Goal: Transaction & Acquisition: Download file/media

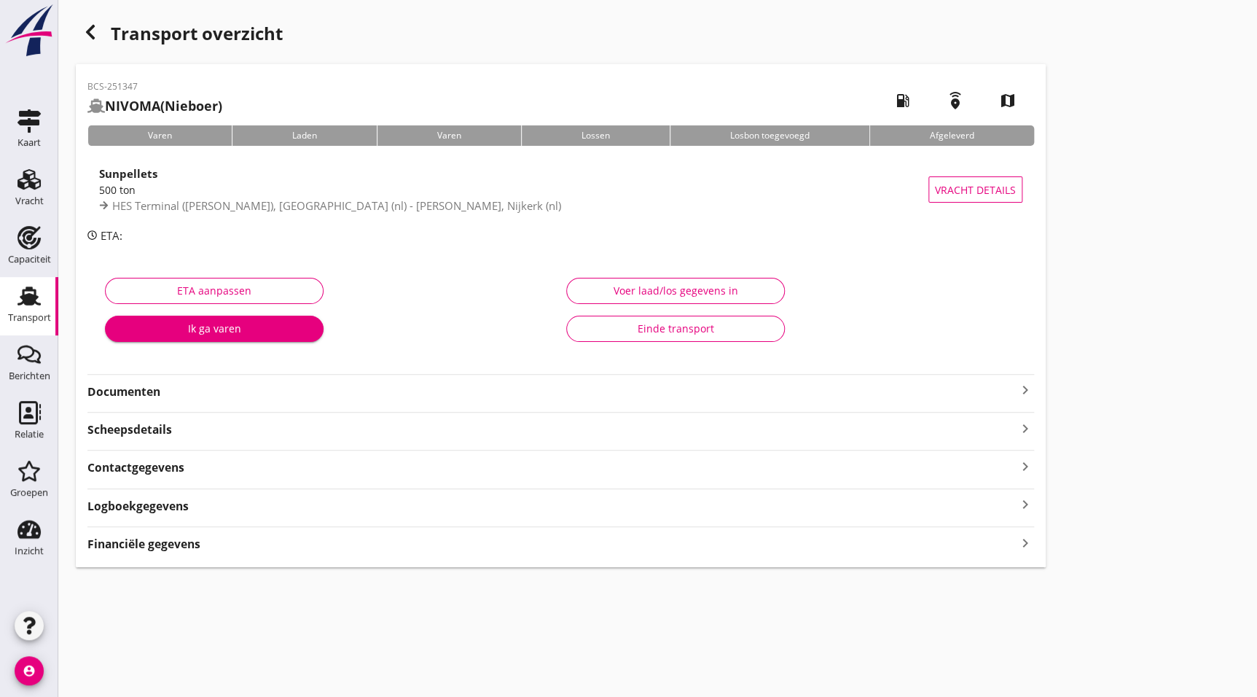
click at [149, 380] on div "Documenten keyboard_arrow_right" at bounding box center [560, 390] width 946 height 20
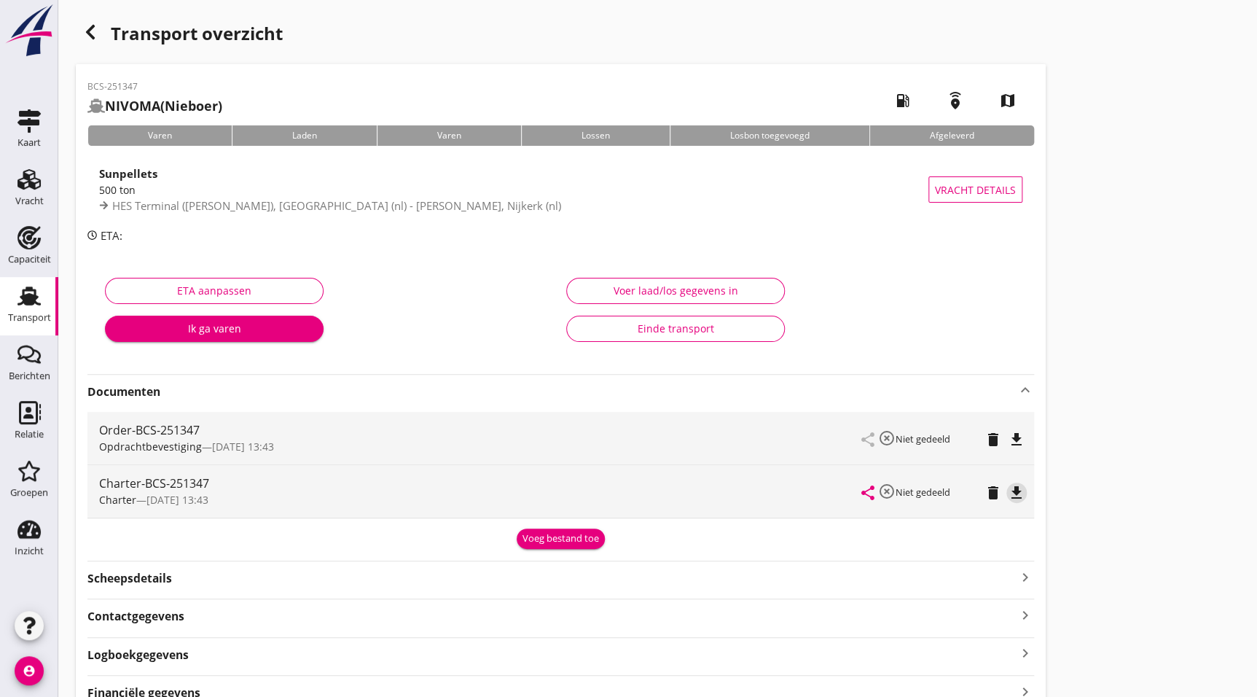
click at [1024, 491] on icon "file_download" at bounding box center [1016, 492] width 17 height 17
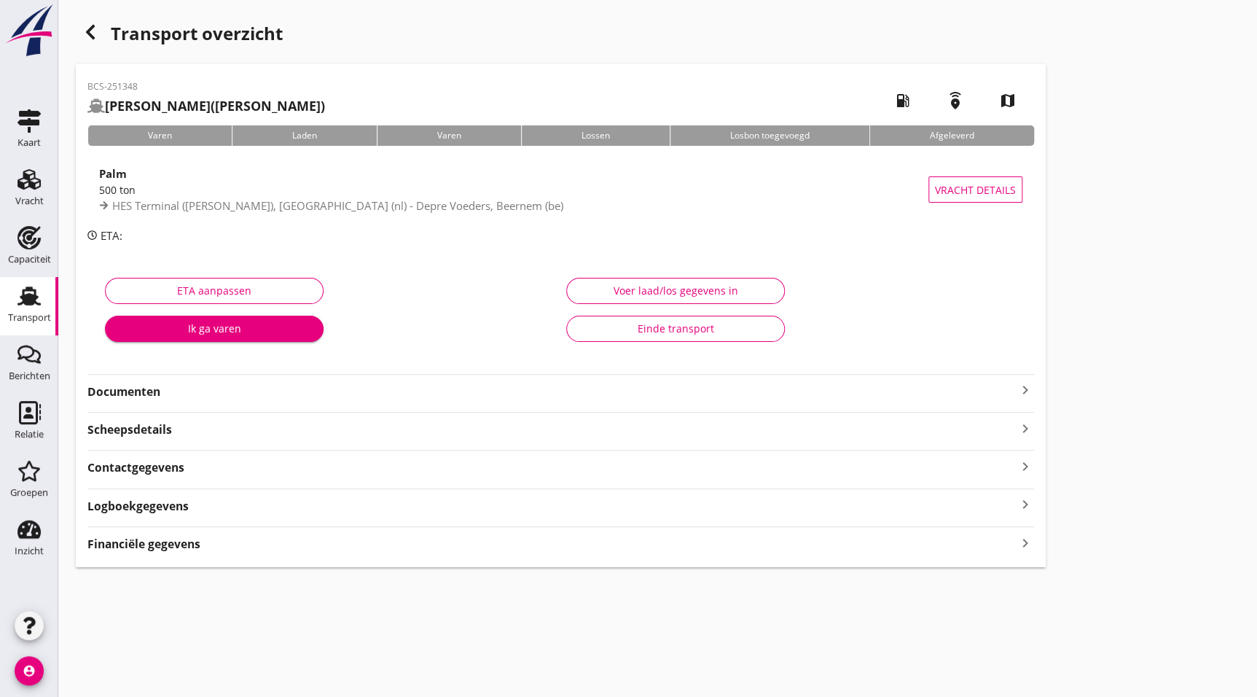
click at [160, 394] on strong "Documenten" at bounding box center [551, 391] width 929 height 17
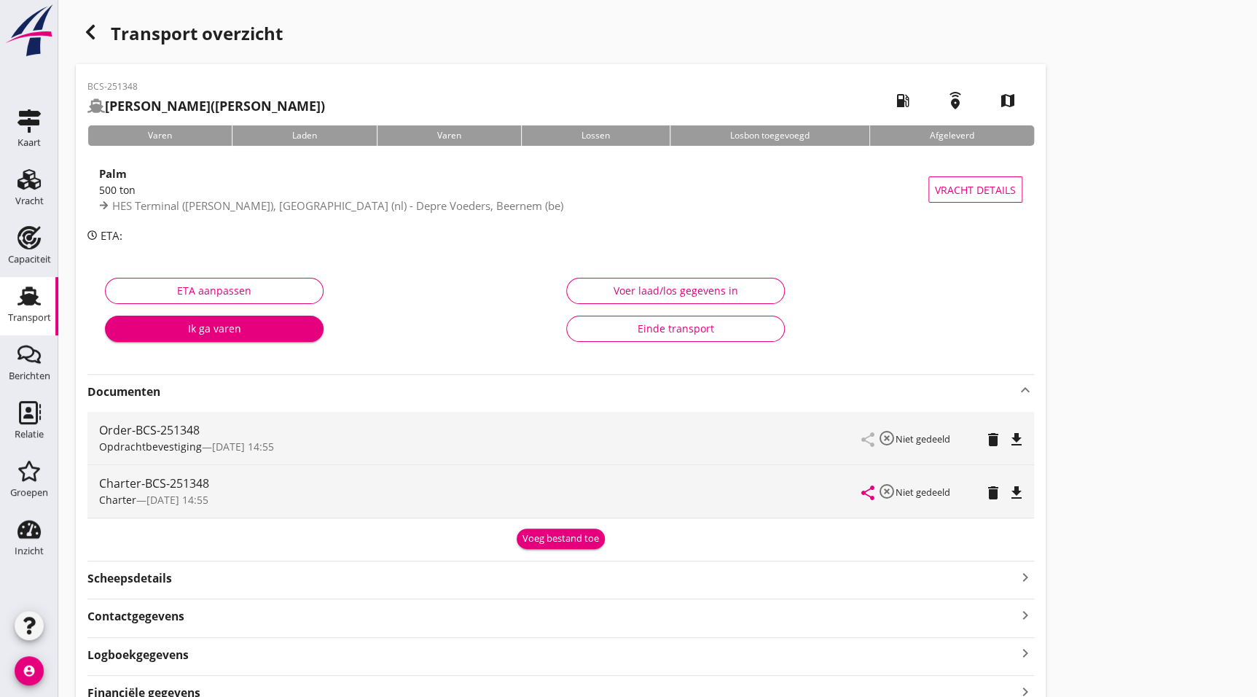
click at [1023, 487] on icon "file_download" at bounding box center [1016, 492] width 17 height 17
click at [97, 23] on icon "button" at bounding box center [90, 31] width 17 height 17
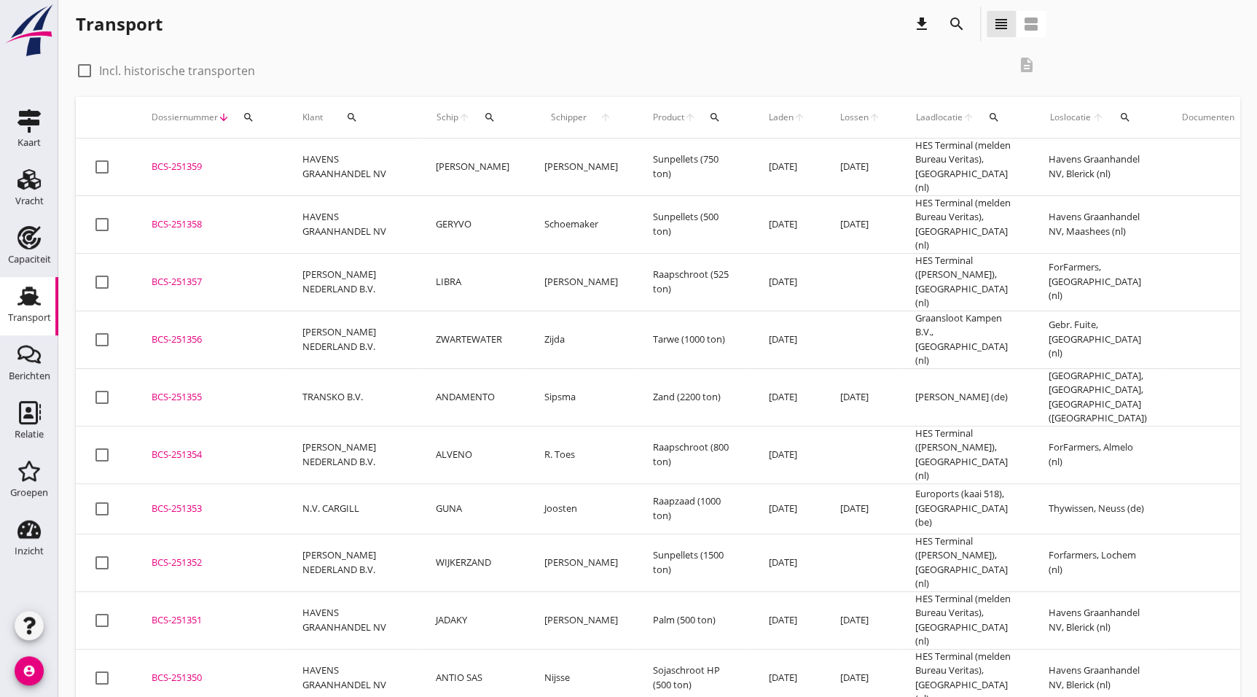
scroll to position [353, 0]
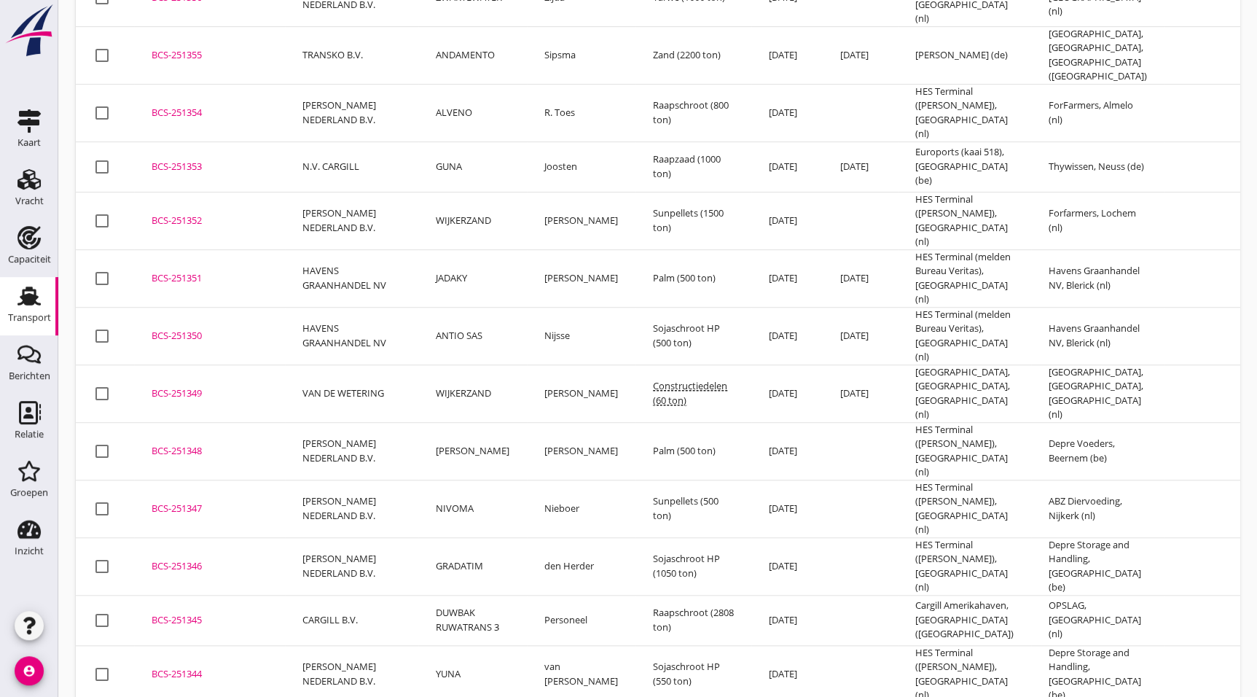
click at [205, 386] on div "BCS-251349" at bounding box center [210, 393] width 116 height 15
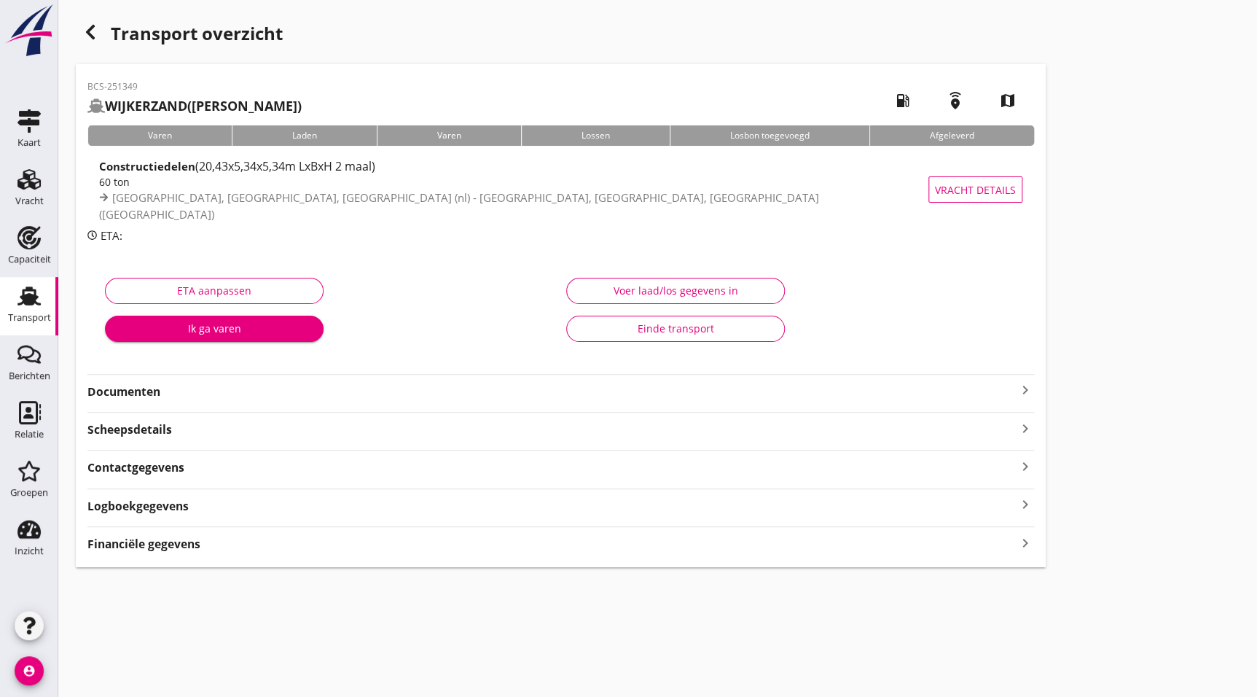
click at [189, 391] on strong "Documenten" at bounding box center [551, 391] width 929 height 17
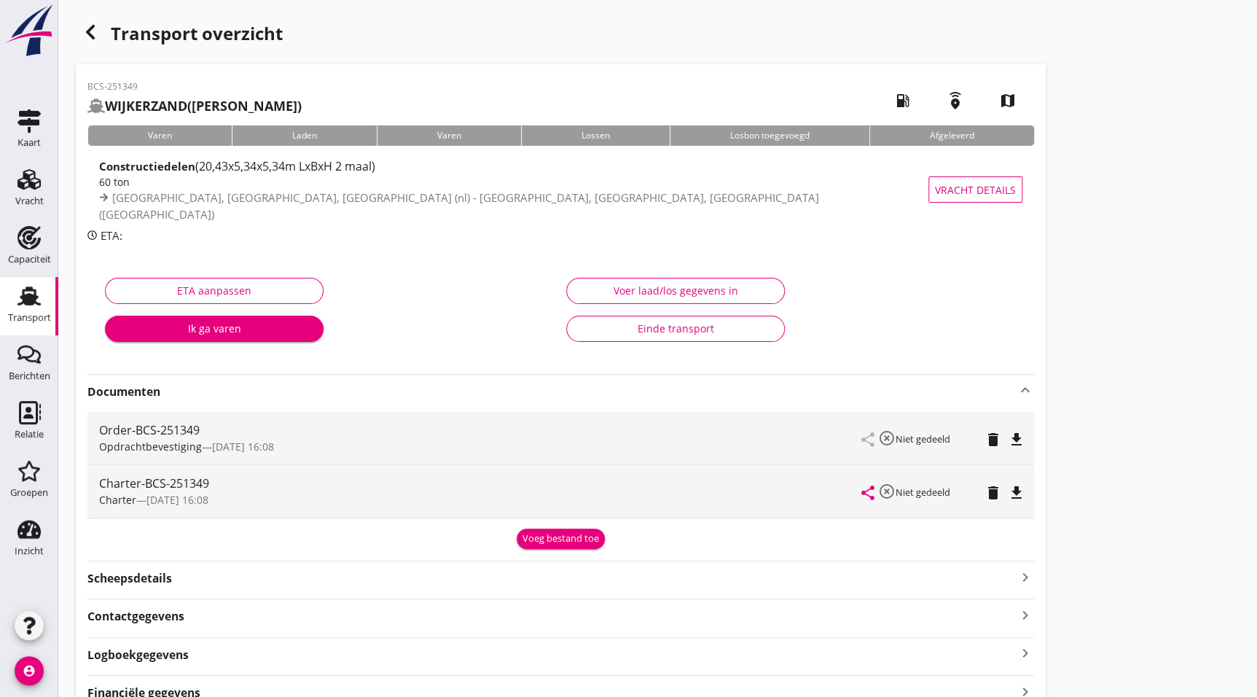
click at [1021, 484] on icon "file_download" at bounding box center [1016, 492] width 17 height 17
click at [97, 22] on div "button" at bounding box center [90, 31] width 29 height 29
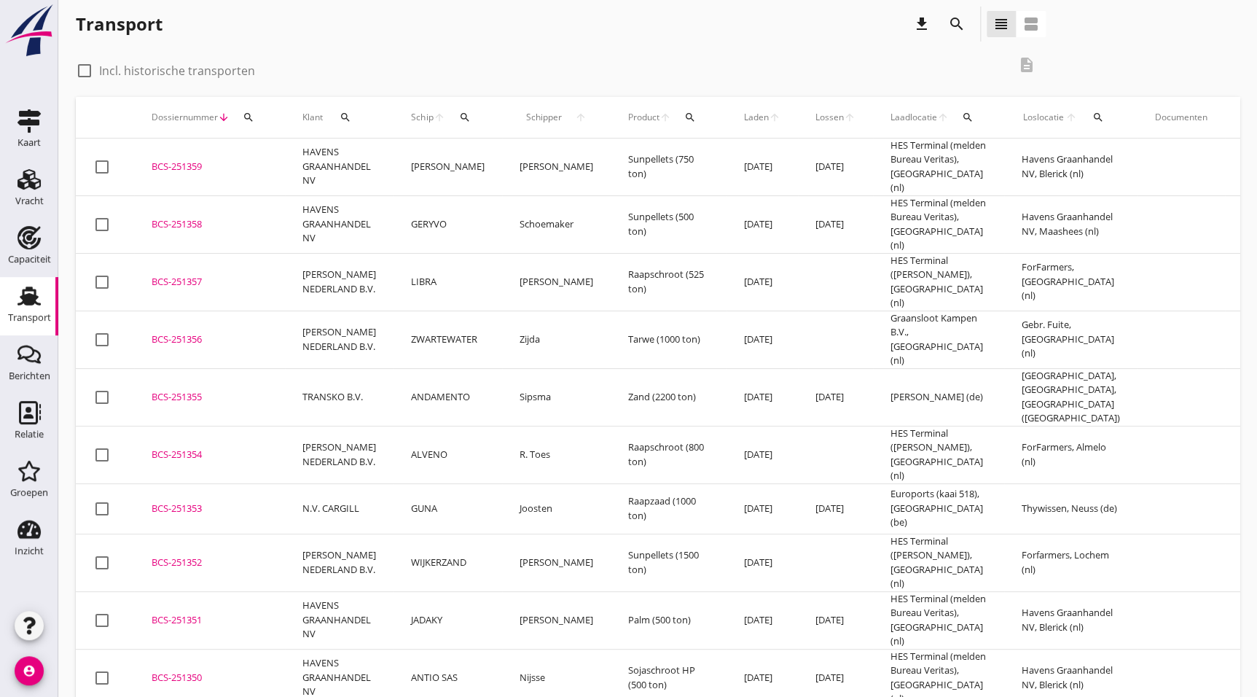
scroll to position [56, 0]
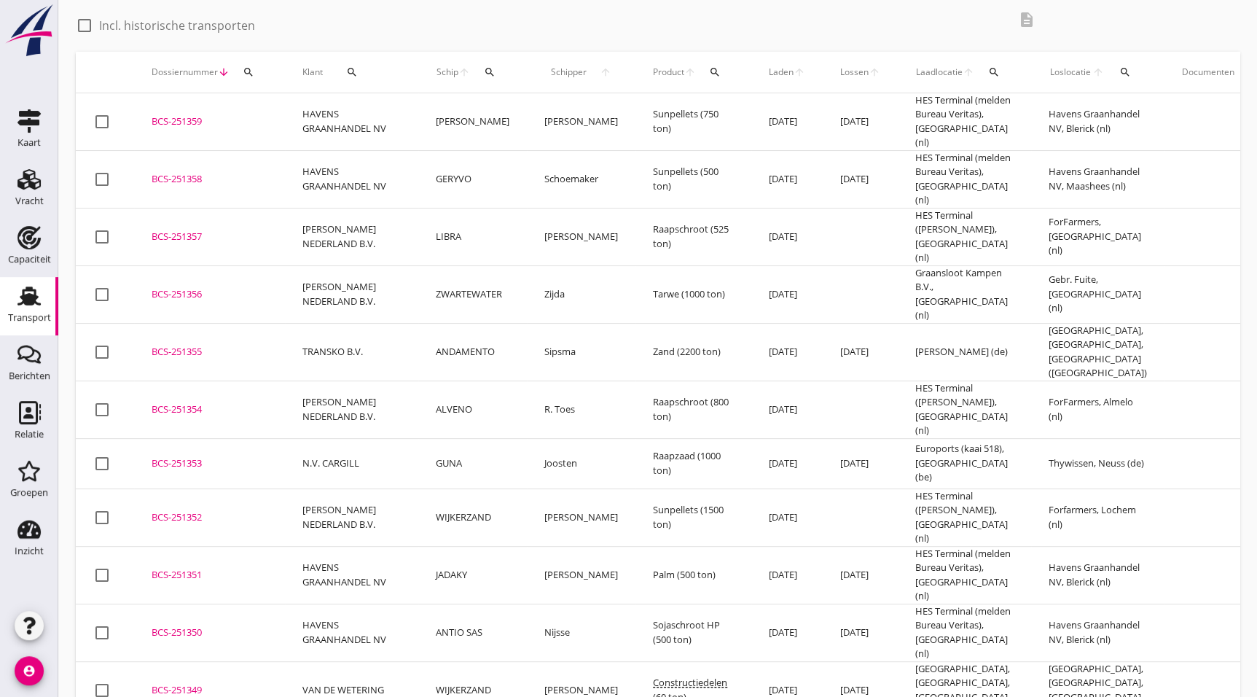
click at [204, 625] on div "BCS-251350" at bounding box center [210, 632] width 116 height 15
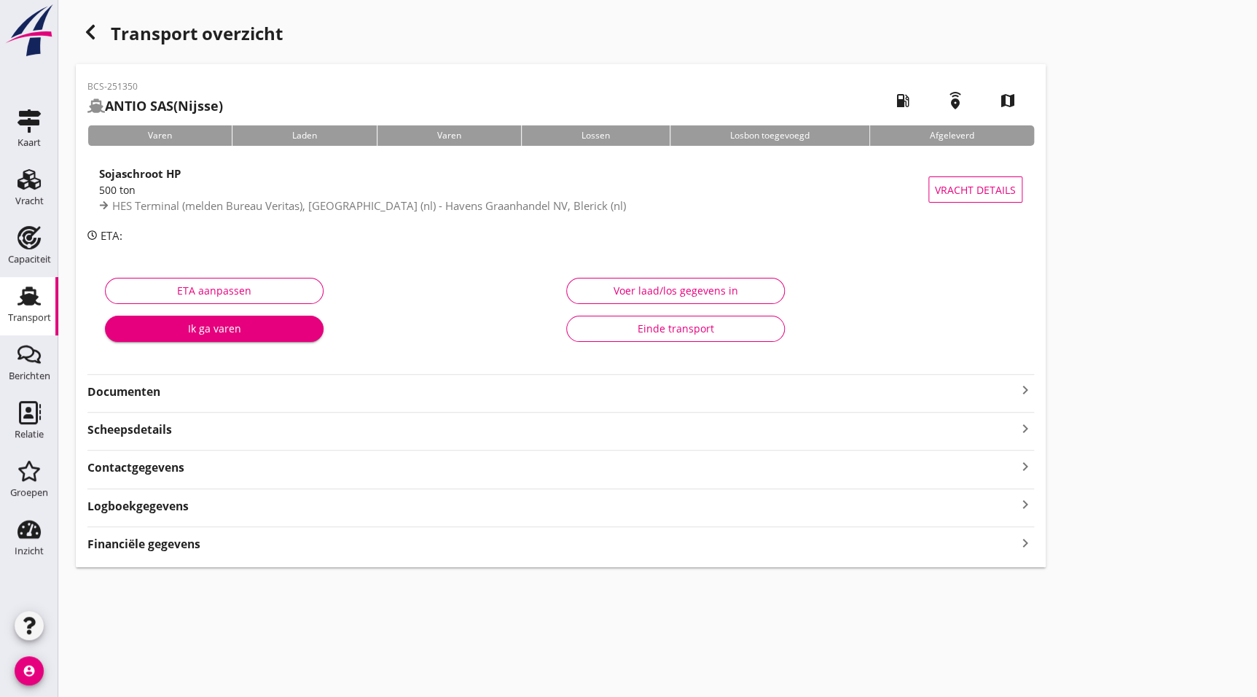
click at [173, 383] on strong "Documenten" at bounding box center [551, 391] width 929 height 17
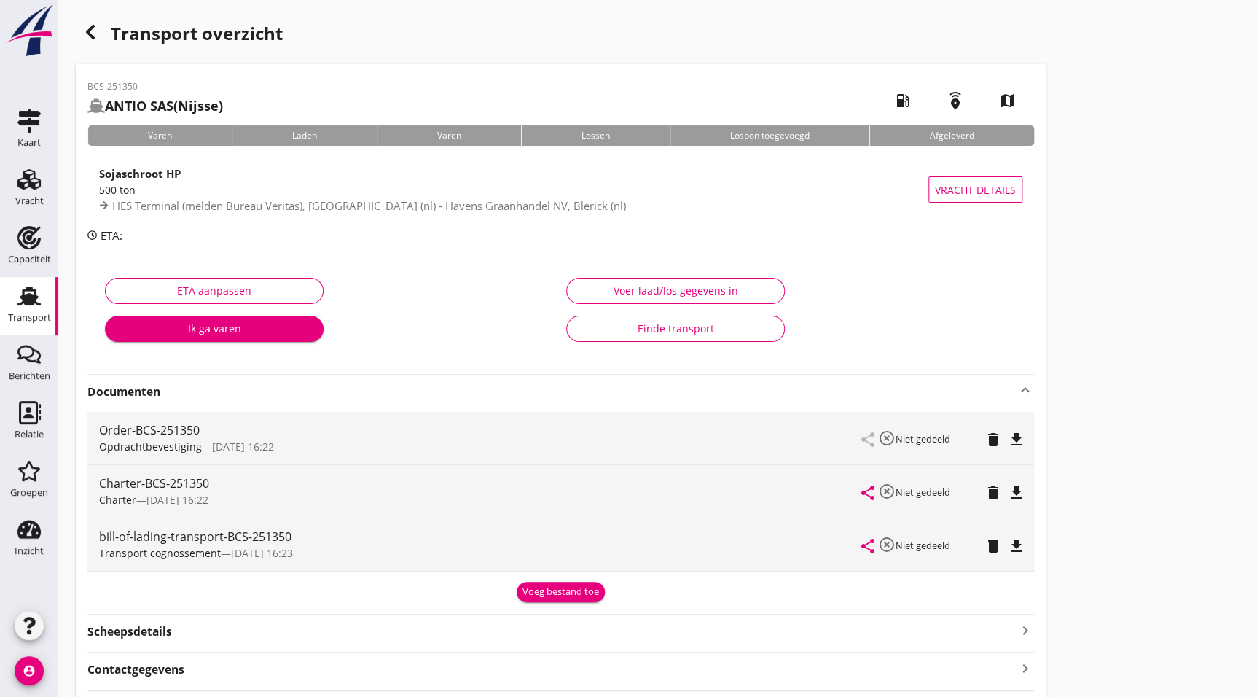
click at [1031, 488] on div "Charter-BCS-251350 Charter — 01/09 16:22 share highlight_off Niet gedeeld delet…" at bounding box center [560, 491] width 946 height 52
click at [1020, 488] on icon "file_download" at bounding box center [1016, 492] width 17 height 17
click at [84, 26] on icon "button" at bounding box center [90, 31] width 17 height 17
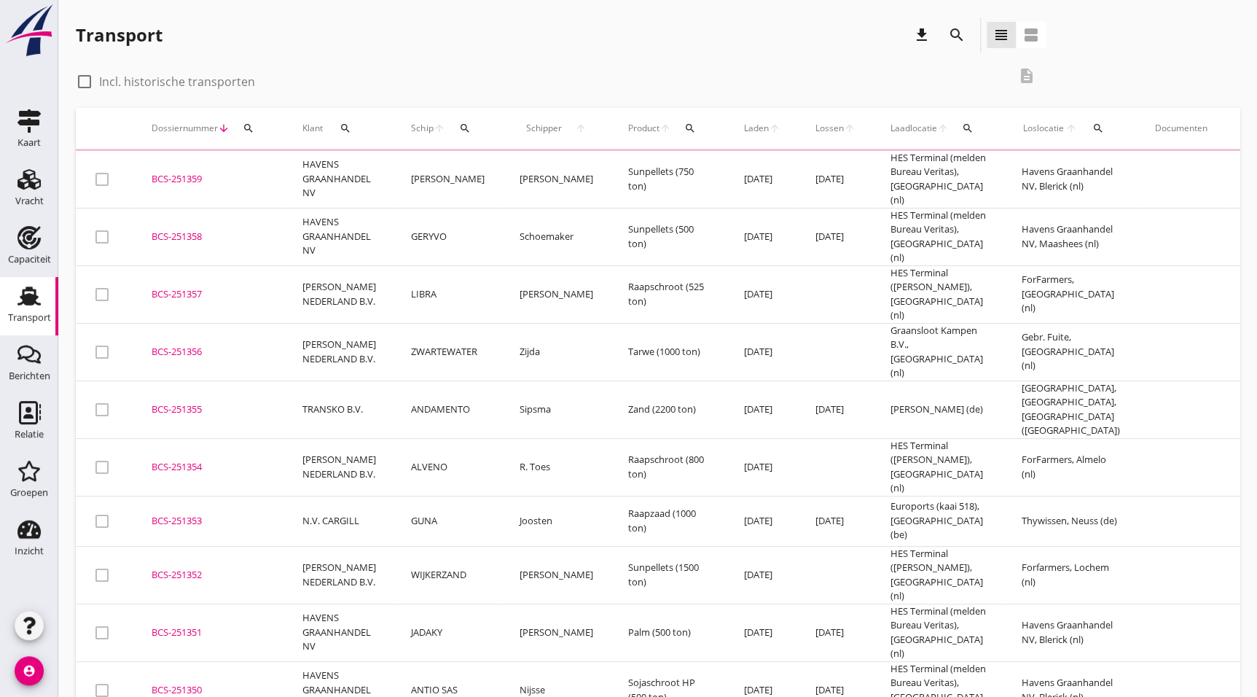
scroll to position [11, 0]
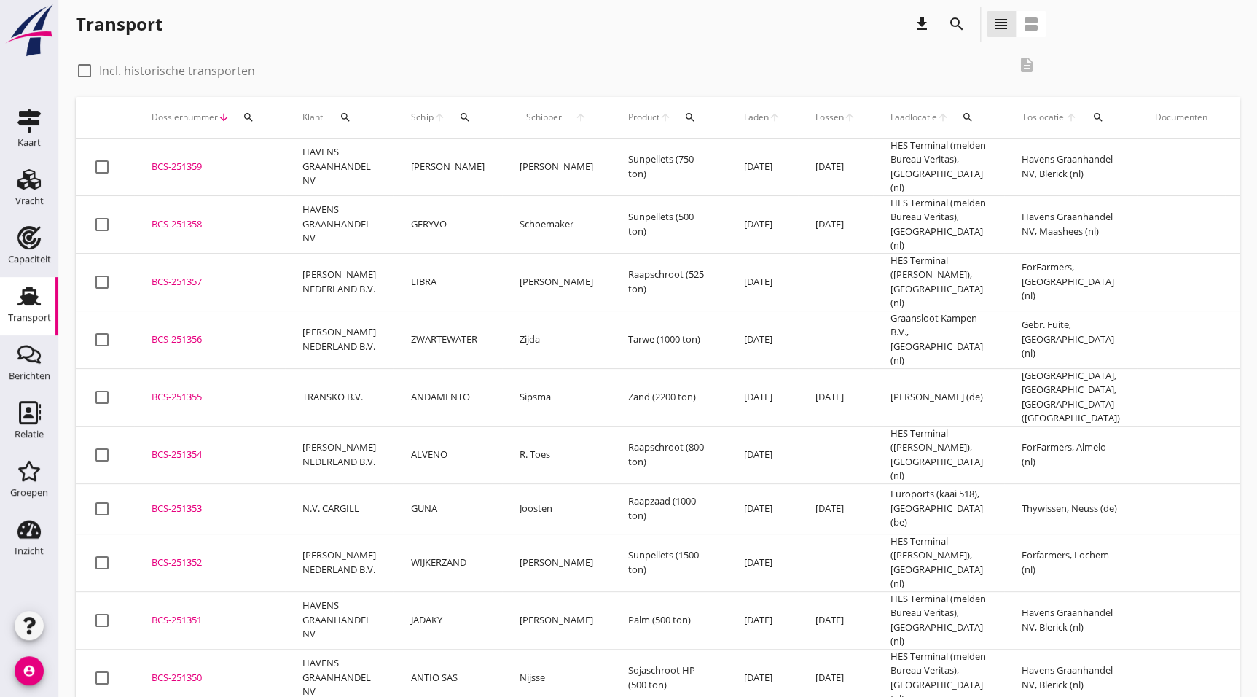
click at [219, 613] on div "BCS-251351" at bounding box center [210, 620] width 116 height 15
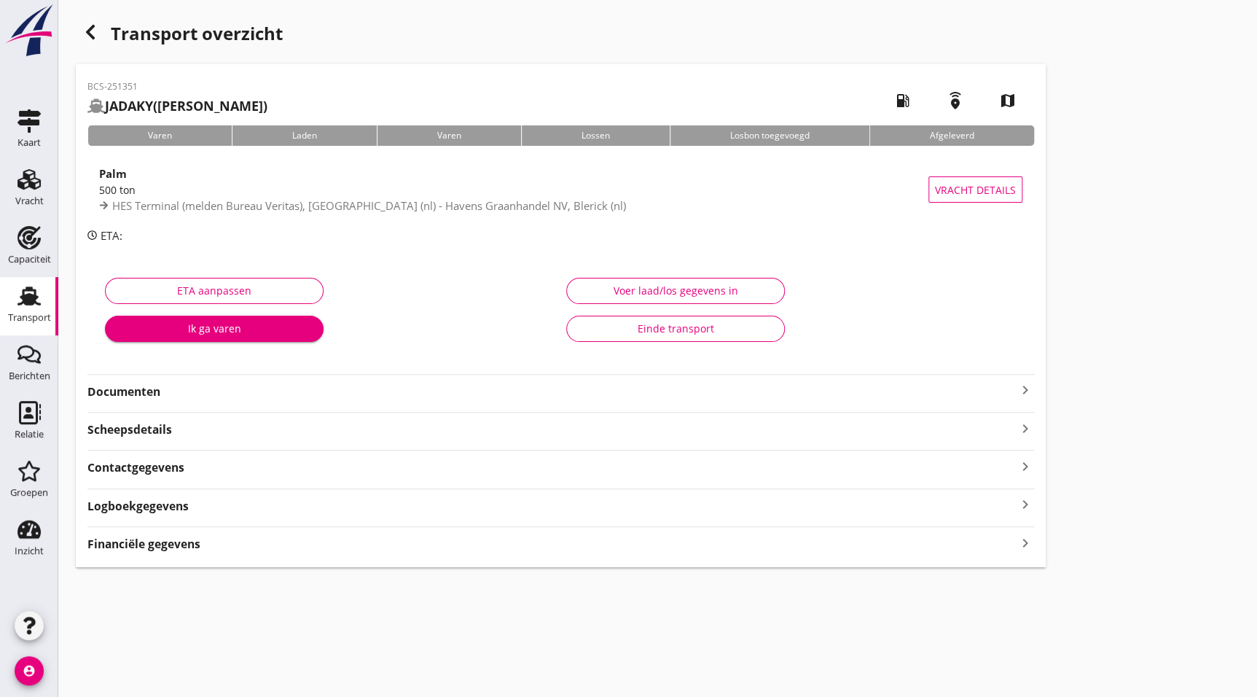
click at [187, 383] on strong "Documenten" at bounding box center [551, 391] width 929 height 17
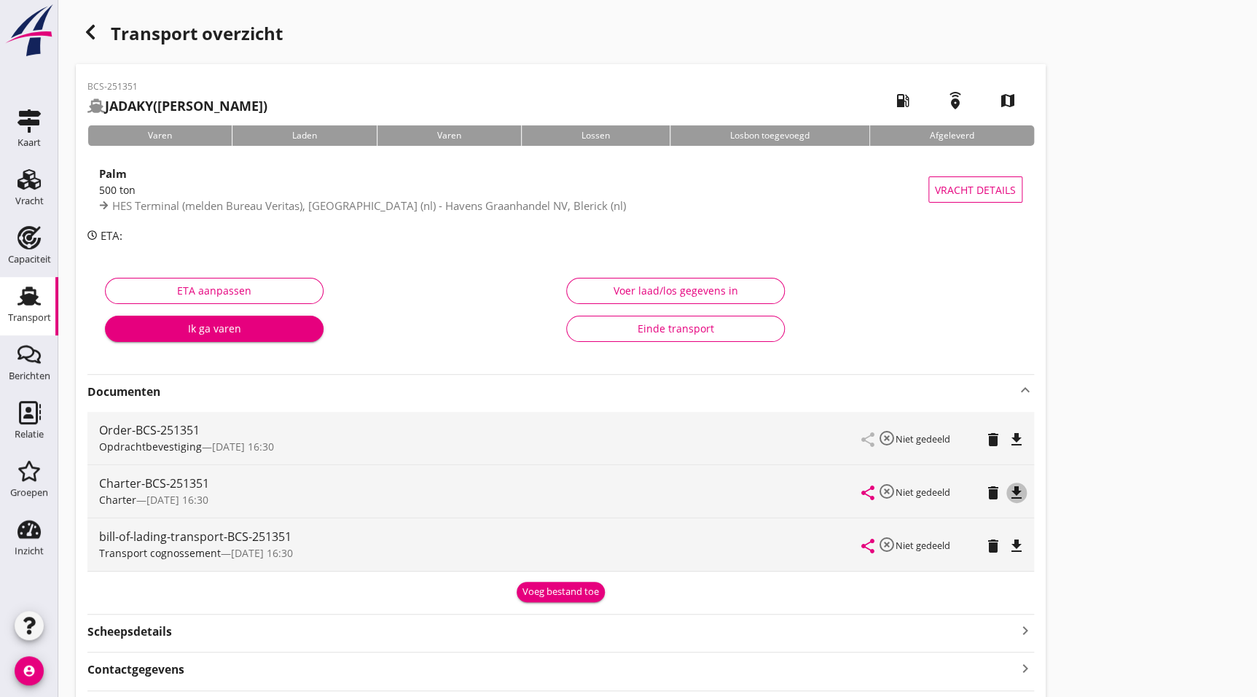
click at [1022, 495] on icon "file_download" at bounding box center [1016, 492] width 17 height 17
click at [84, 25] on icon "button" at bounding box center [90, 31] width 17 height 17
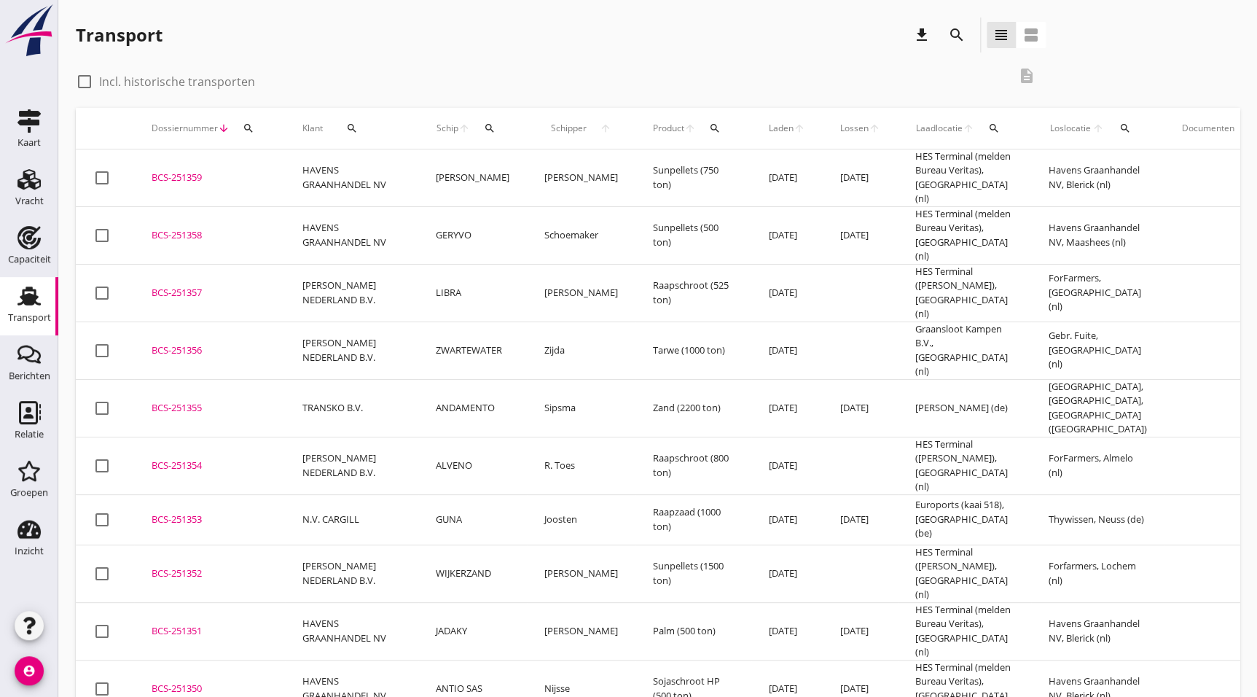
click at [208, 566] on div "BCS-251352" at bounding box center [210, 573] width 116 height 15
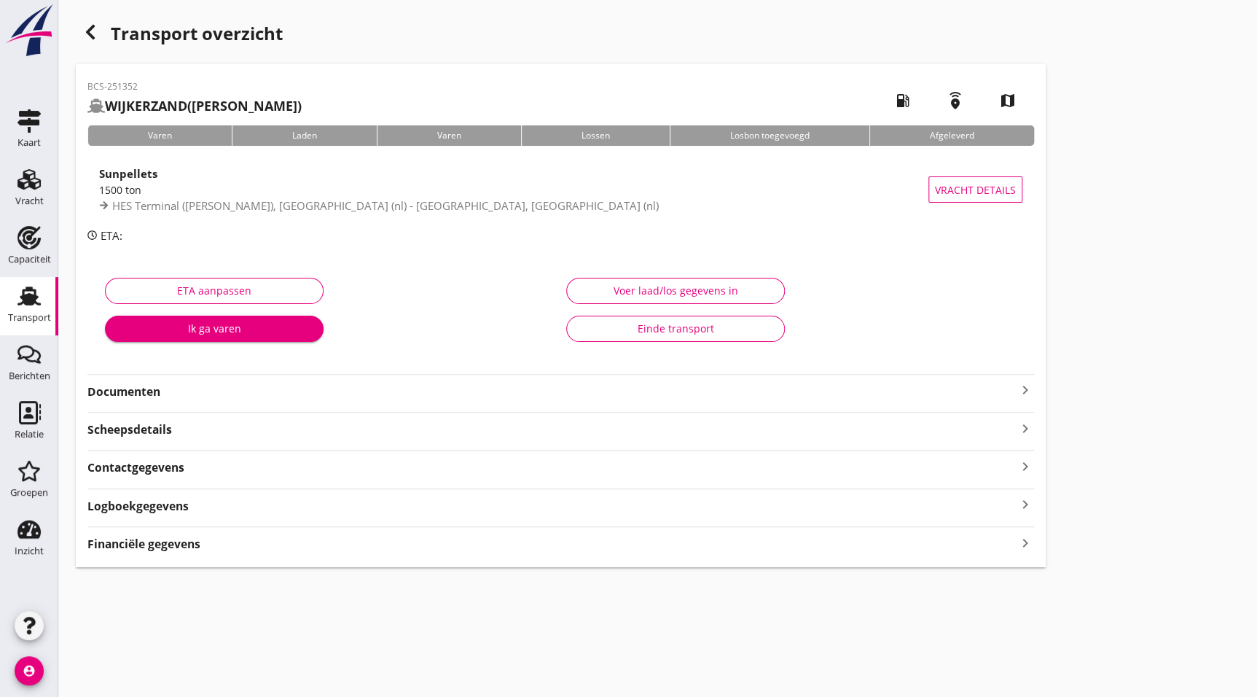
click at [203, 418] on div "Scheepsdetails keyboard_arrow_right" at bounding box center [560, 428] width 946 height 20
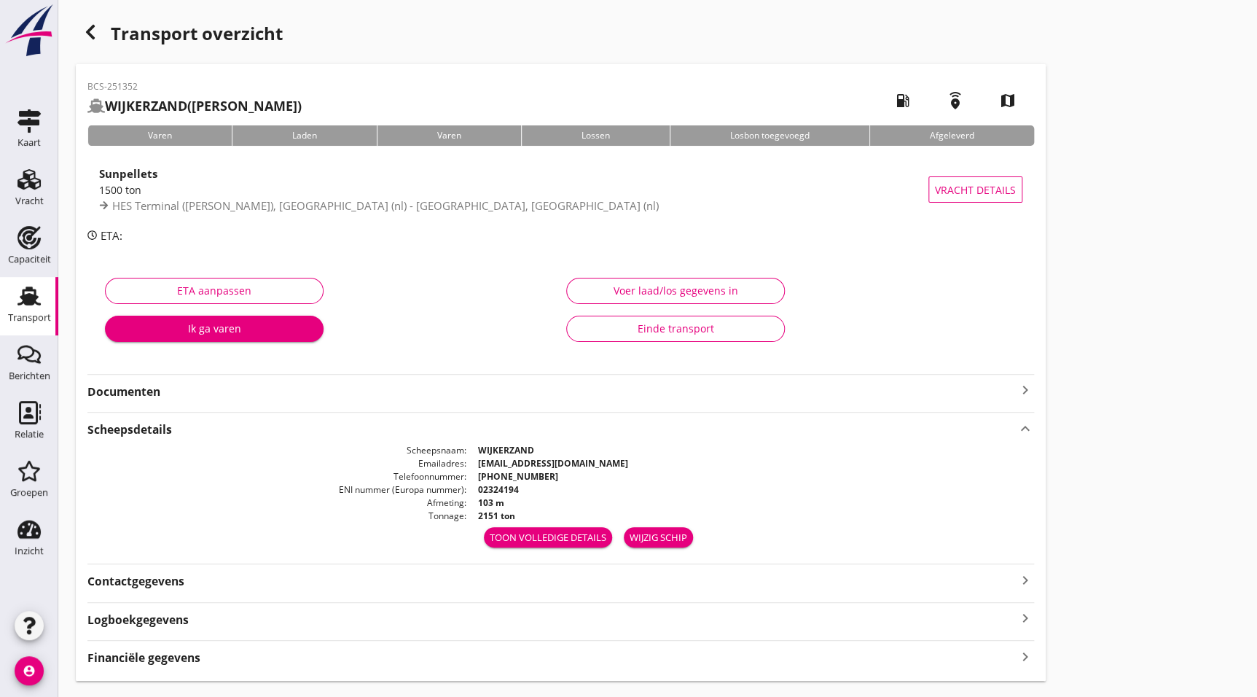
click at [167, 393] on strong "Documenten" at bounding box center [551, 391] width 929 height 17
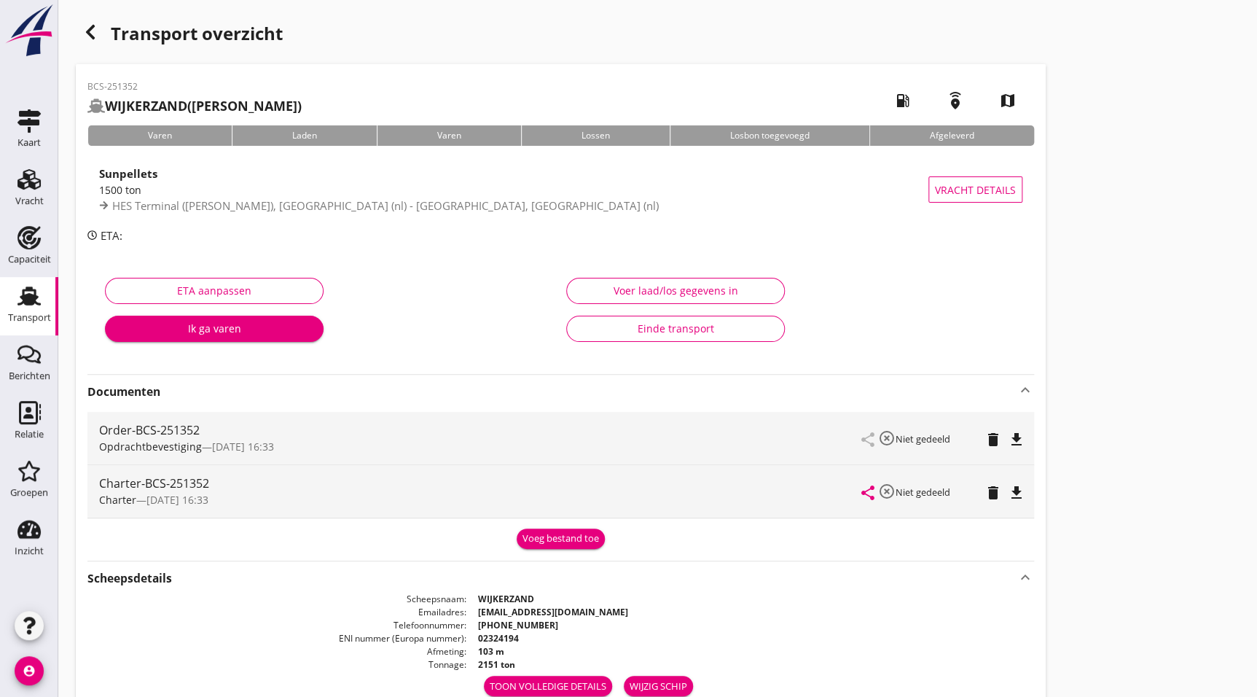
click at [1009, 488] on icon "file_download" at bounding box center [1016, 492] width 17 height 17
click at [100, 26] on div "button" at bounding box center [90, 31] width 29 height 29
